Goal: Task Accomplishment & Management: Use online tool/utility

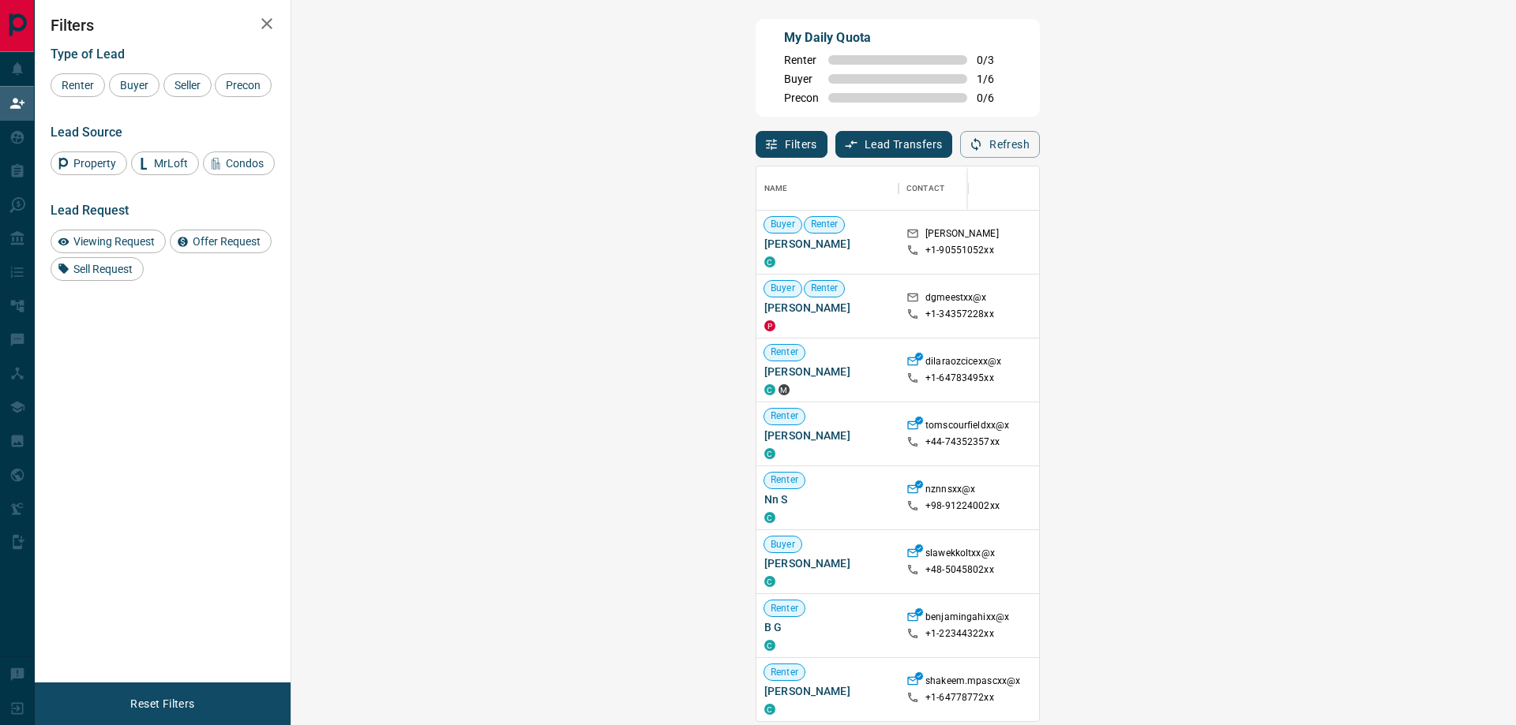
scroll to position [543, 1178]
click at [133, 74] on div "Buyer" at bounding box center [134, 85] width 51 height 24
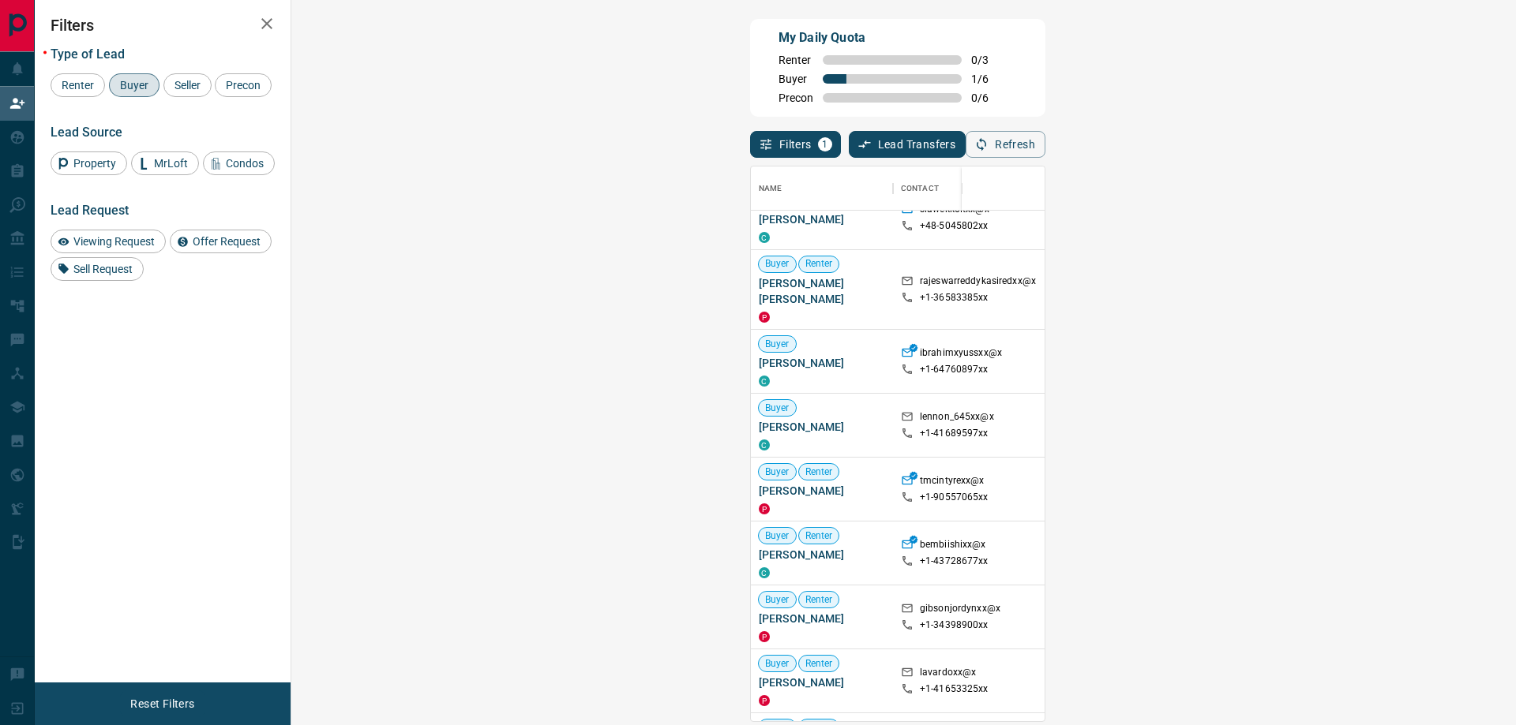
scroll to position [184, 0]
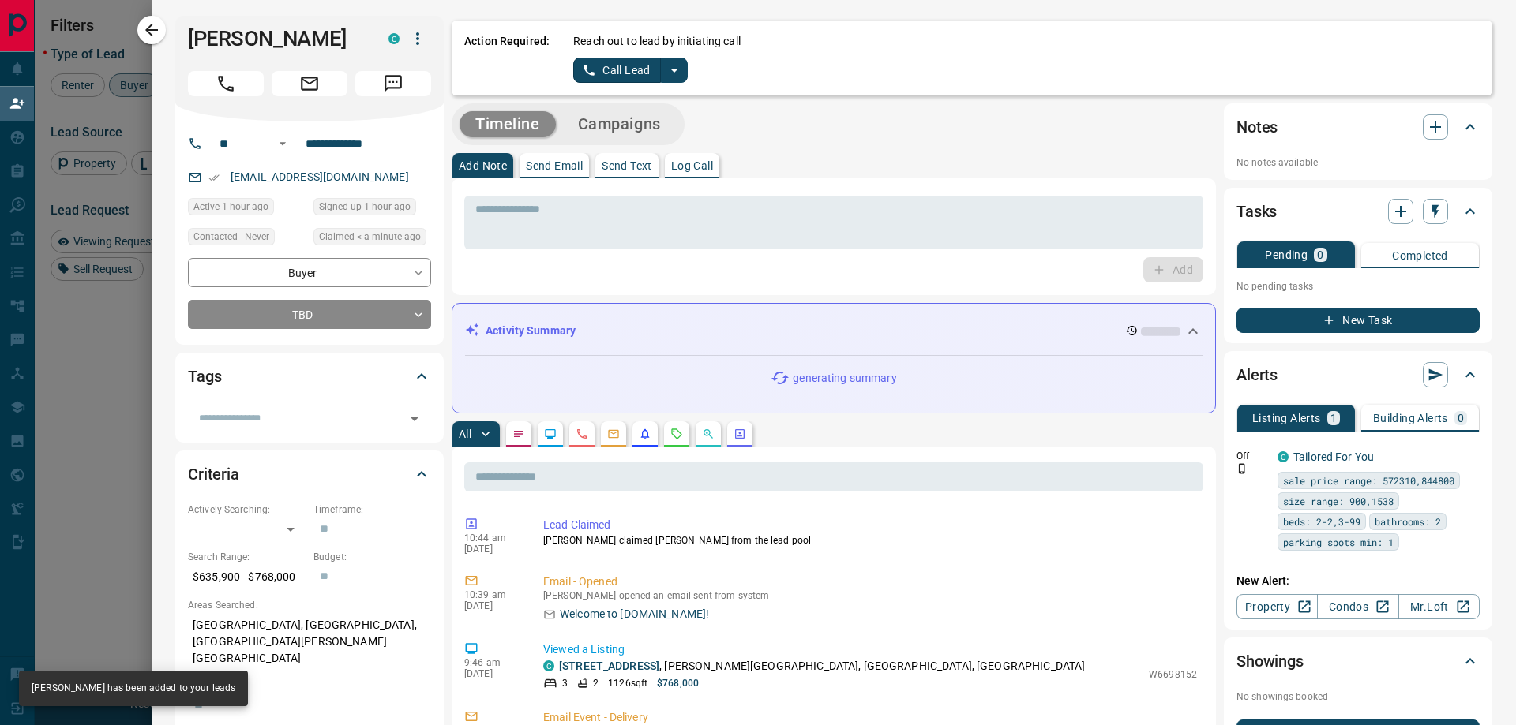
click at [676, 66] on icon "split button" at bounding box center [674, 70] width 19 height 19
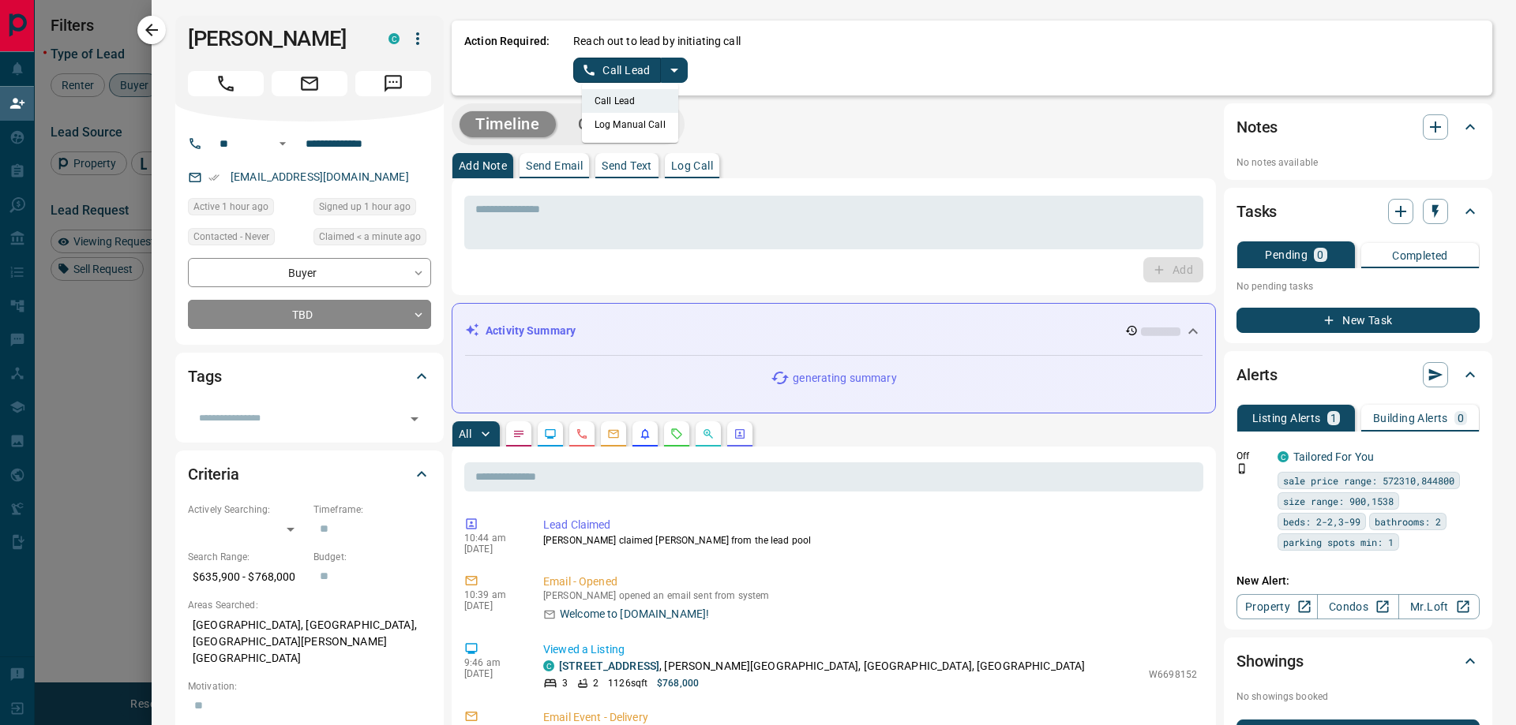
click at [648, 123] on li "Log Manual Call" at bounding box center [630, 125] width 96 height 24
click at [621, 73] on button "Log Manual Call" at bounding box center [625, 70] width 104 height 25
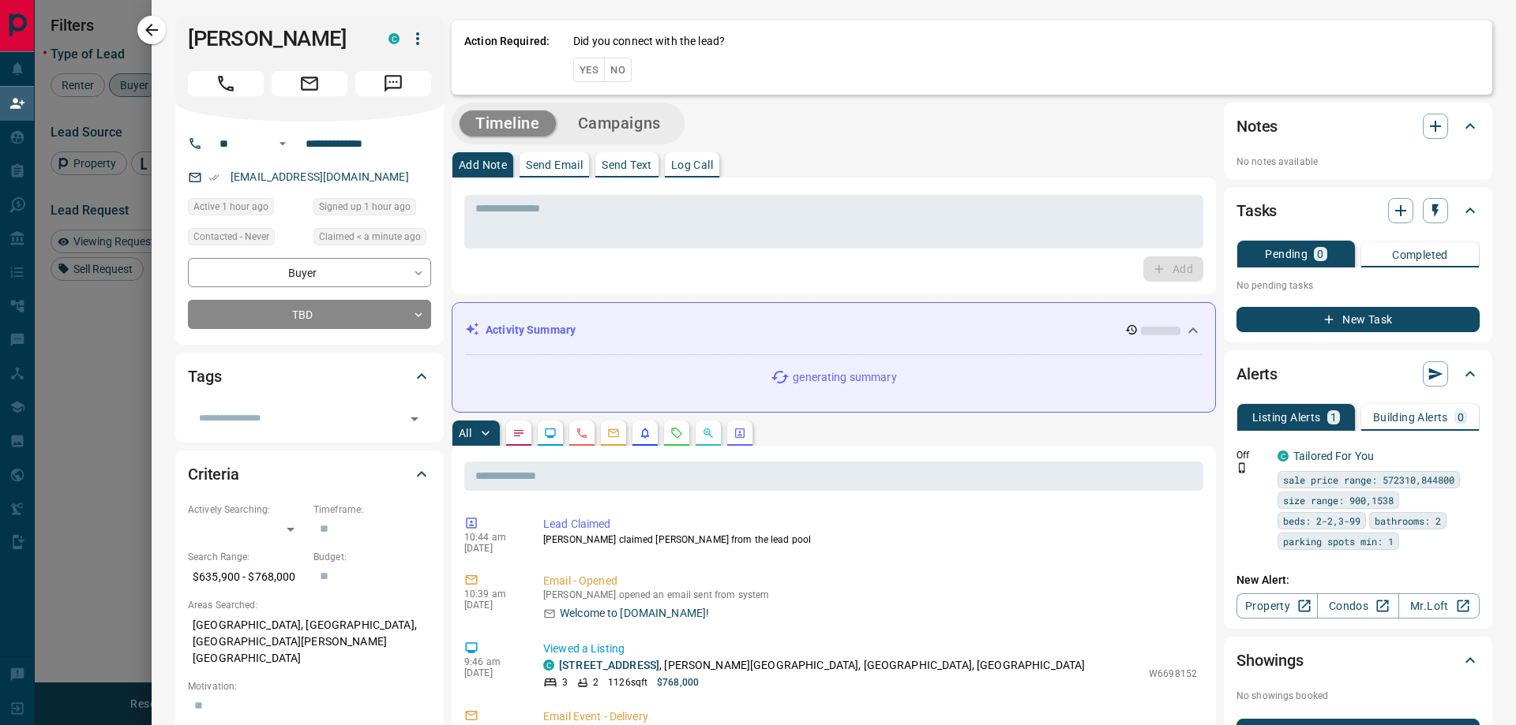
click at [593, 73] on button "Yes" at bounding box center [589, 70] width 32 height 24
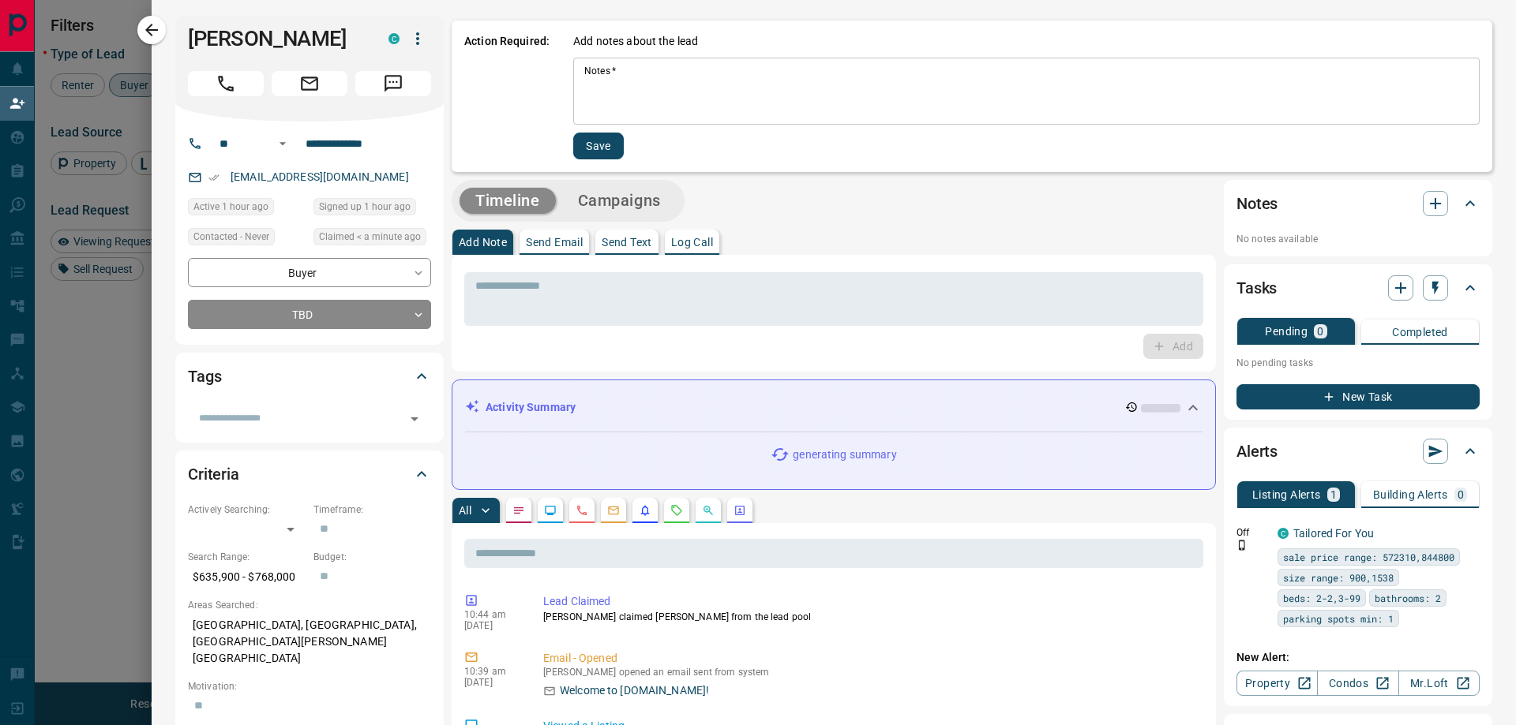
click at [657, 63] on div "* Notes   *" at bounding box center [1026, 91] width 906 height 67
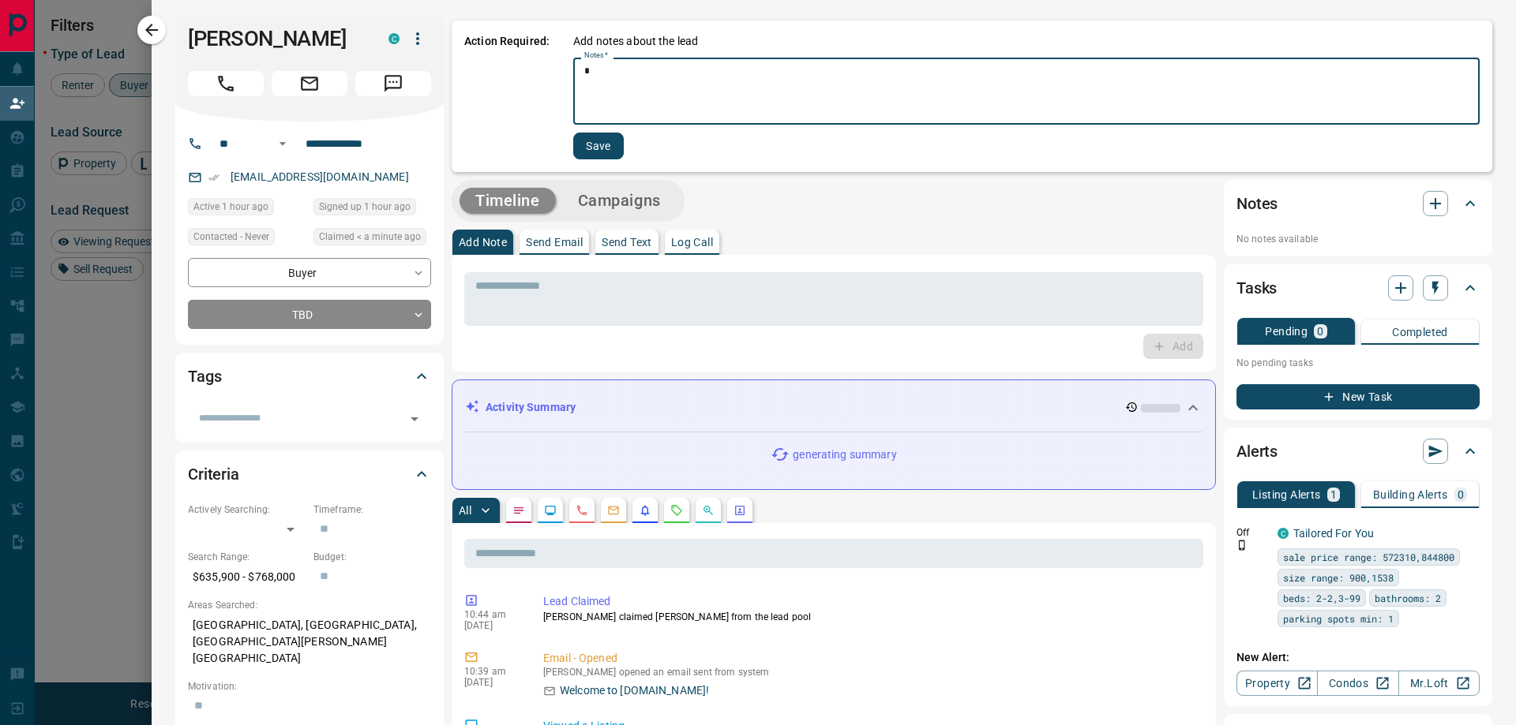
type textarea "*"
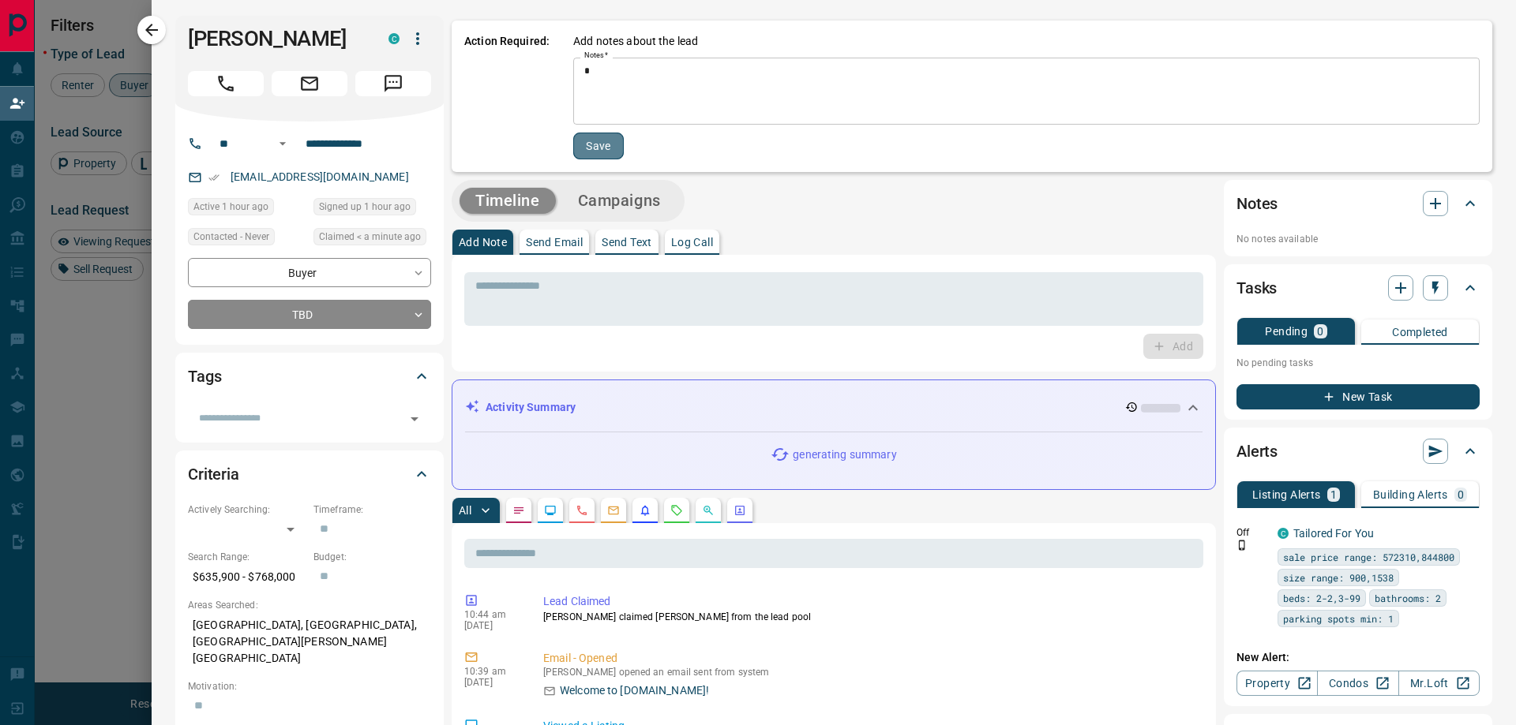
click at [587, 156] on button "Save" at bounding box center [598, 146] width 51 height 27
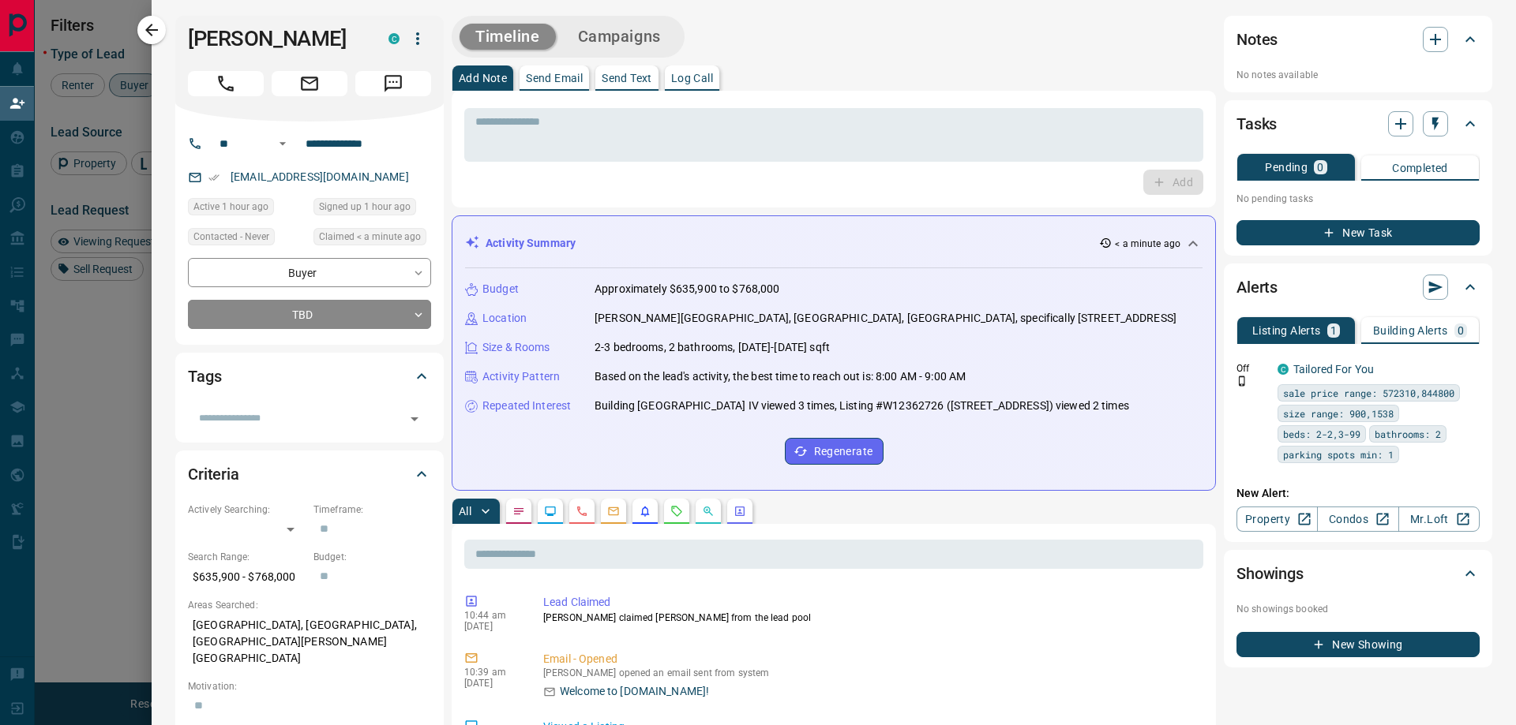
click at [634, 42] on button "Campaigns" at bounding box center [619, 37] width 114 height 26
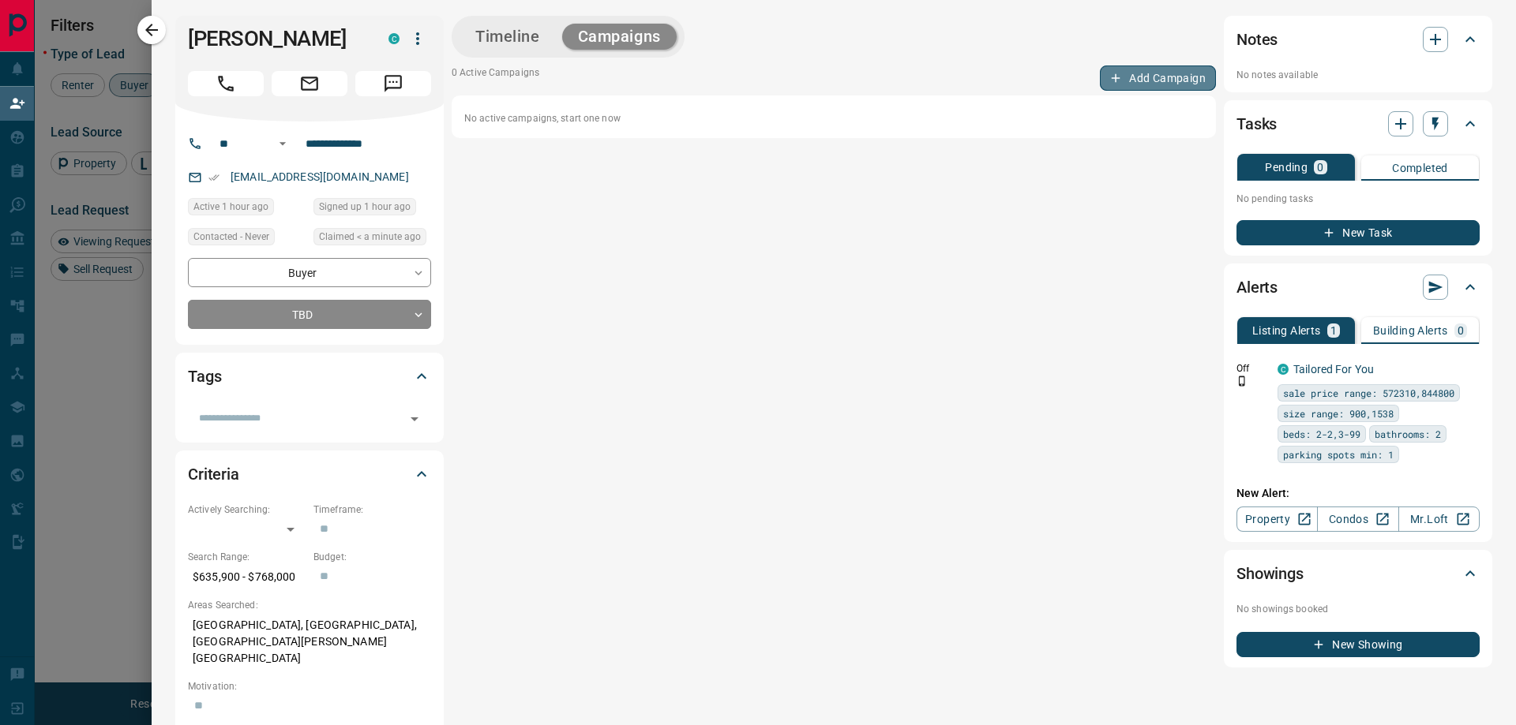
click at [1142, 68] on button "Add Campaign" at bounding box center [1158, 78] width 116 height 25
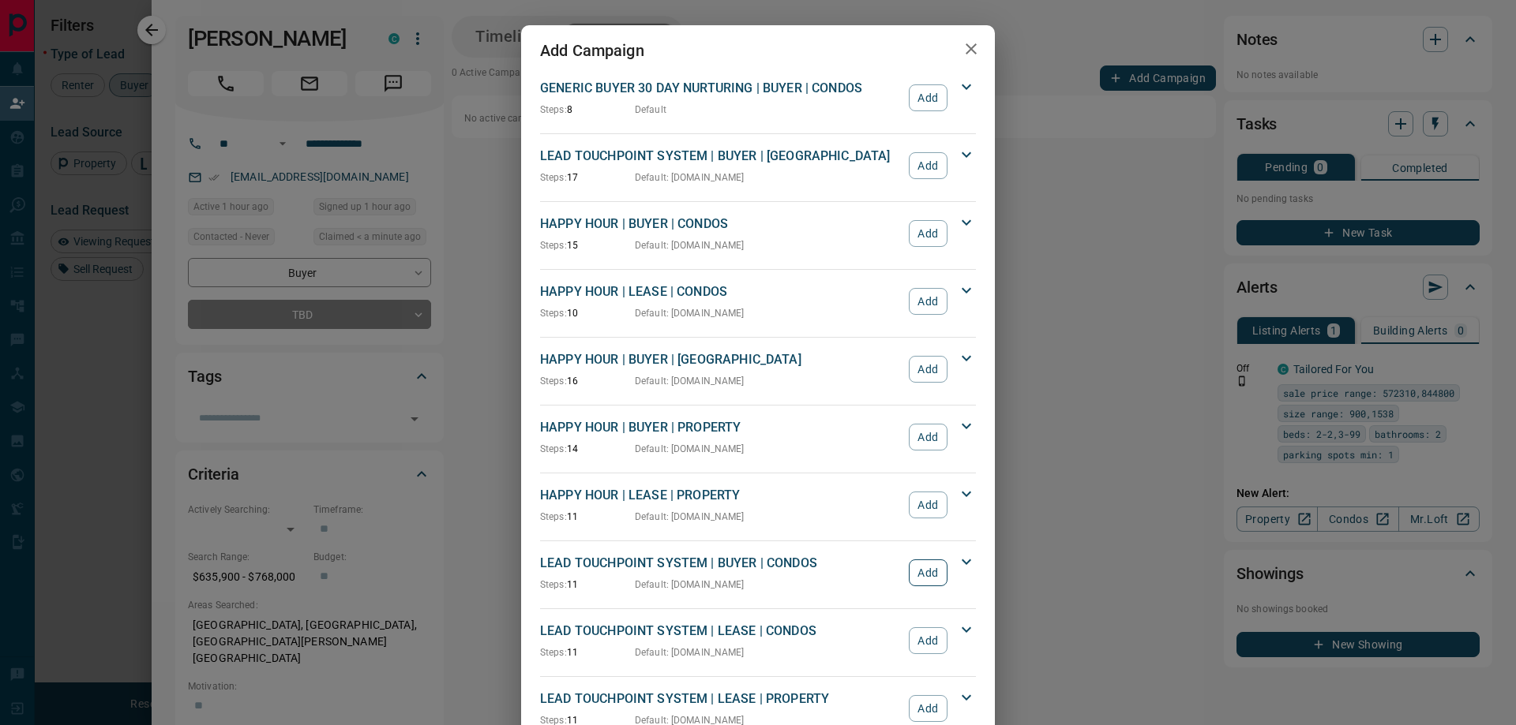
click at [917, 569] on button "Add" at bounding box center [928, 573] width 39 height 27
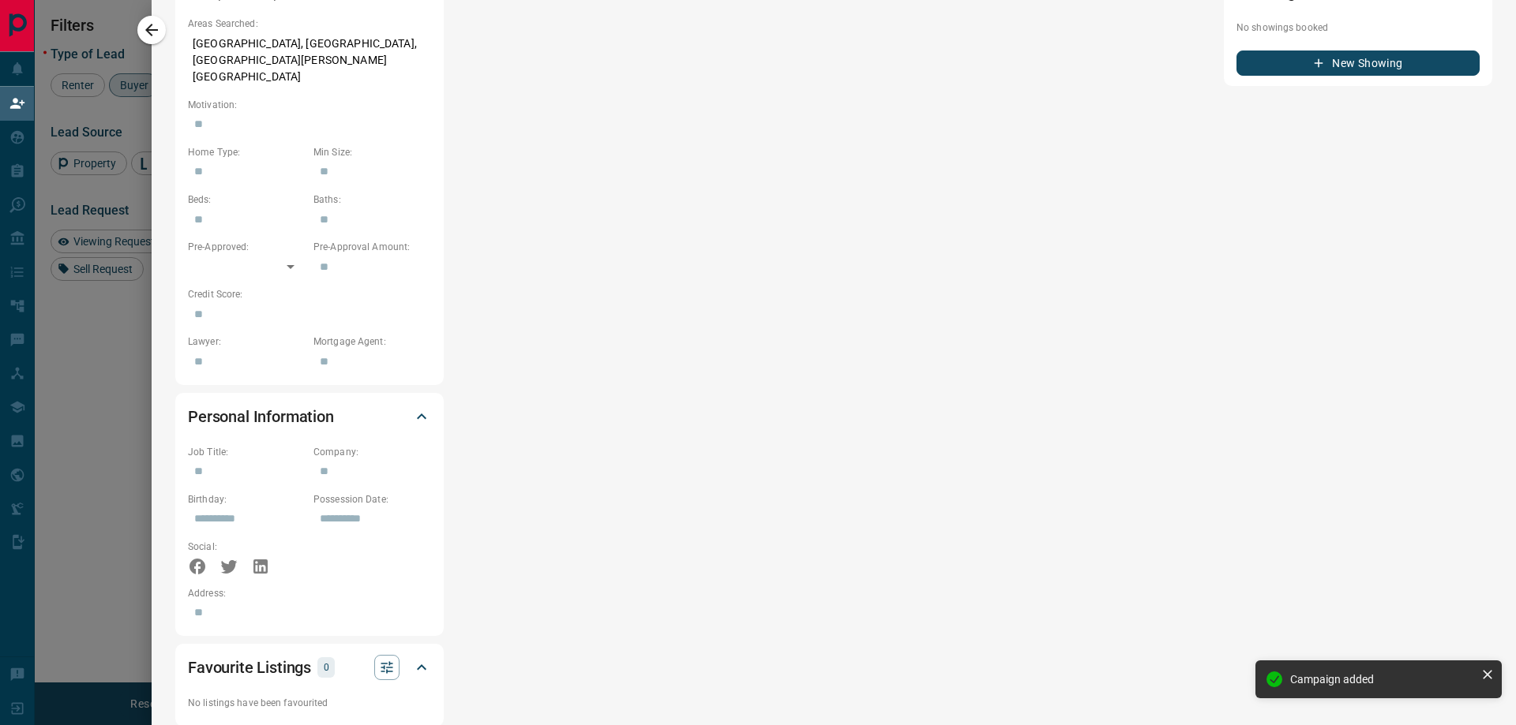
scroll to position [0, 0]
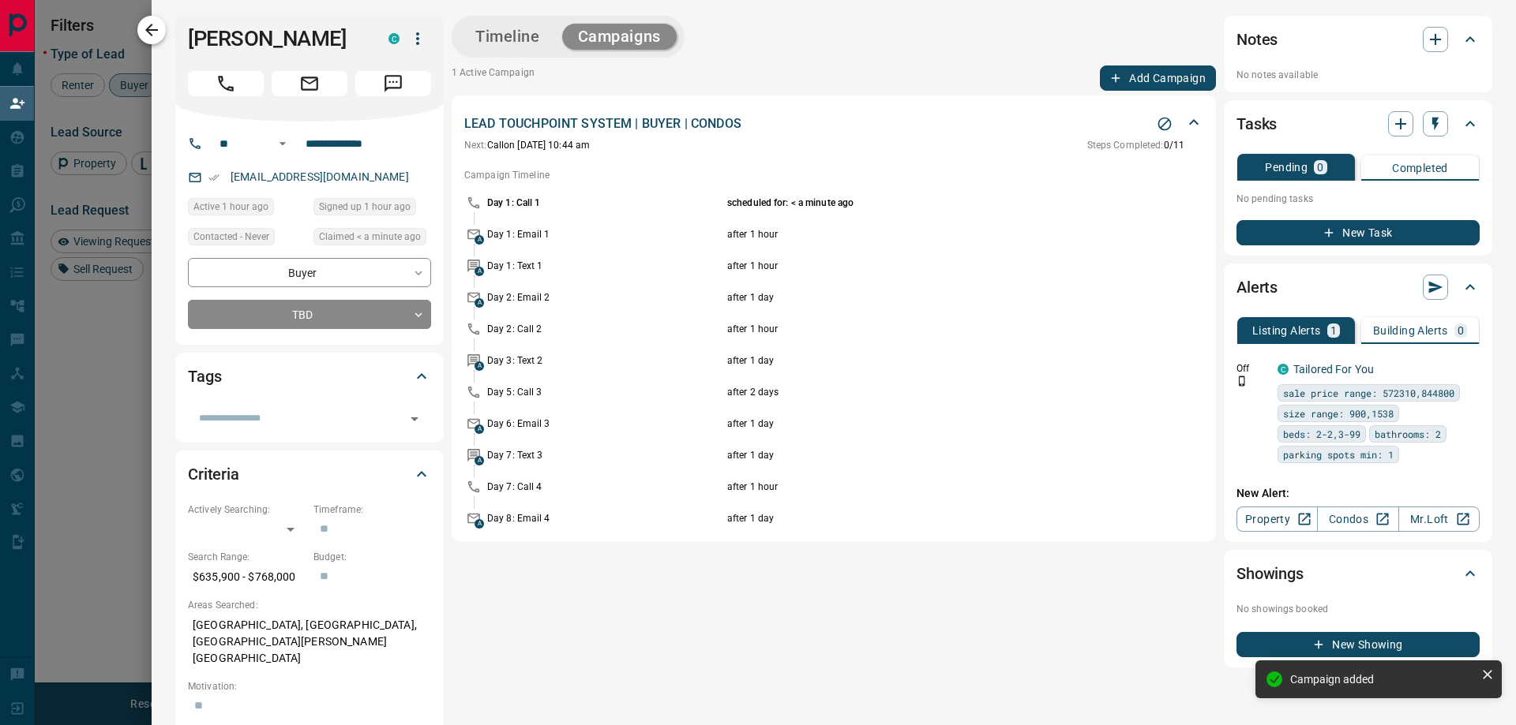
click at [144, 29] on icon "button" at bounding box center [151, 30] width 19 height 19
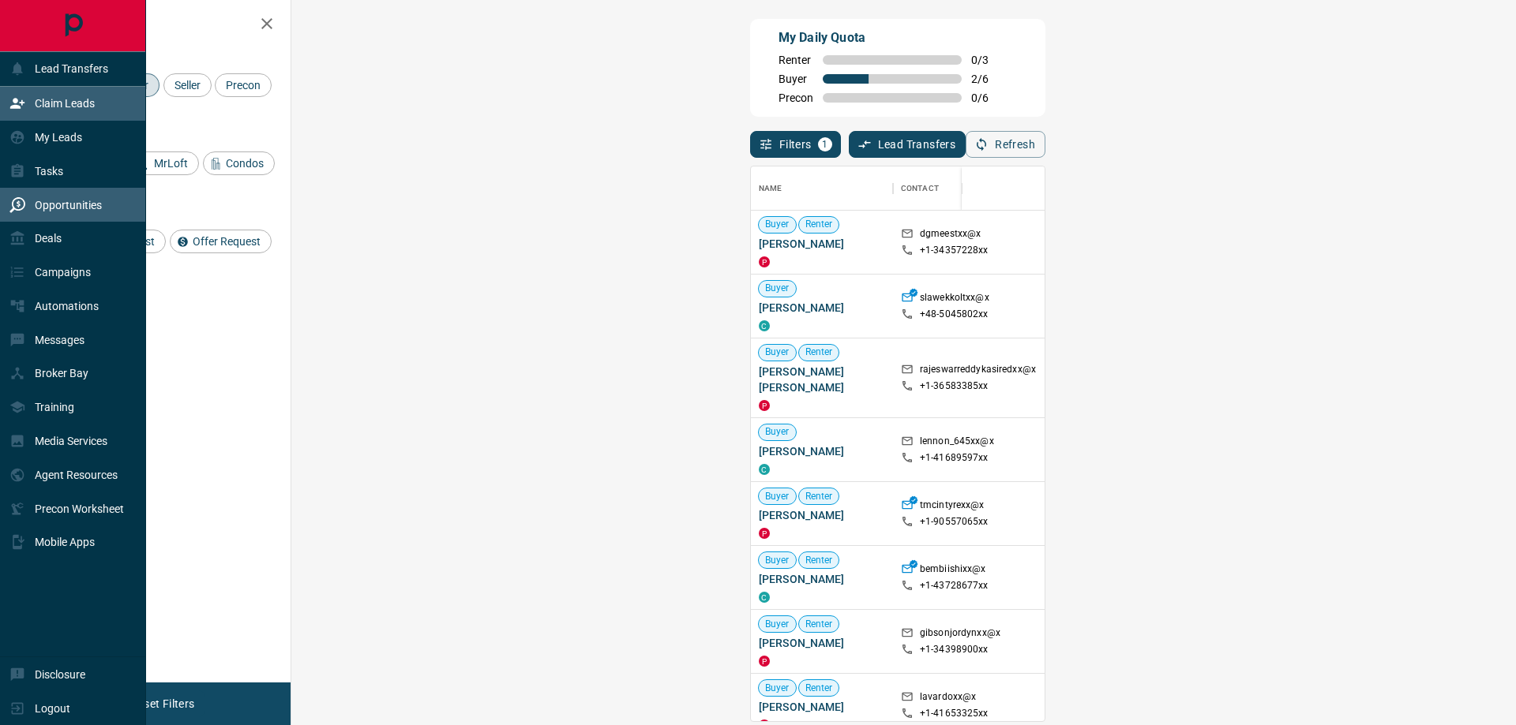
click at [66, 200] on p "Opportunities" at bounding box center [68, 205] width 67 height 13
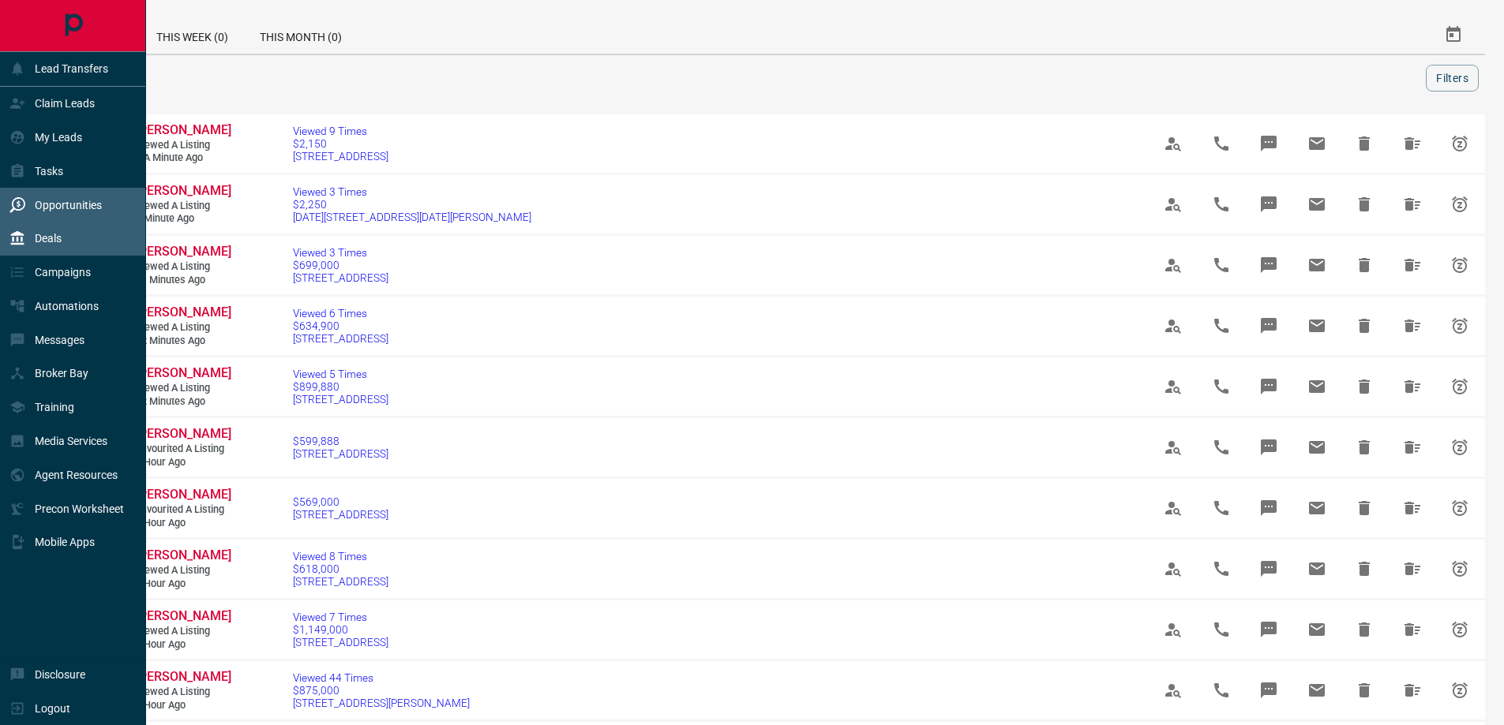
click at [68, 230] on div "Deals" at bounding box center [73, 239] width 146 height 34
